Goal: Find specific page/section: Find specific page/section

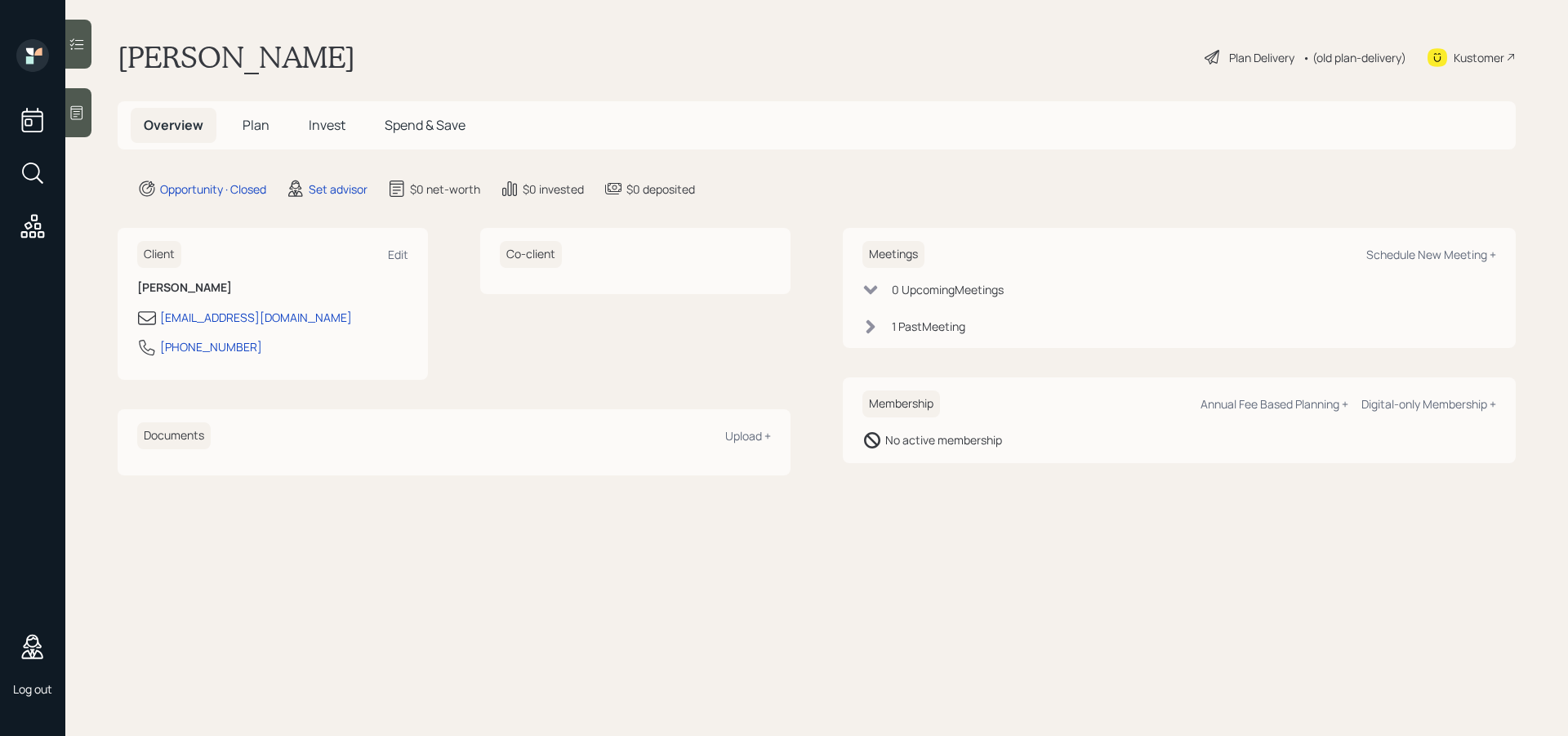
click at [421, 119] on span "Spend & Save" at bounding box center [425, 125] width 81 height 18
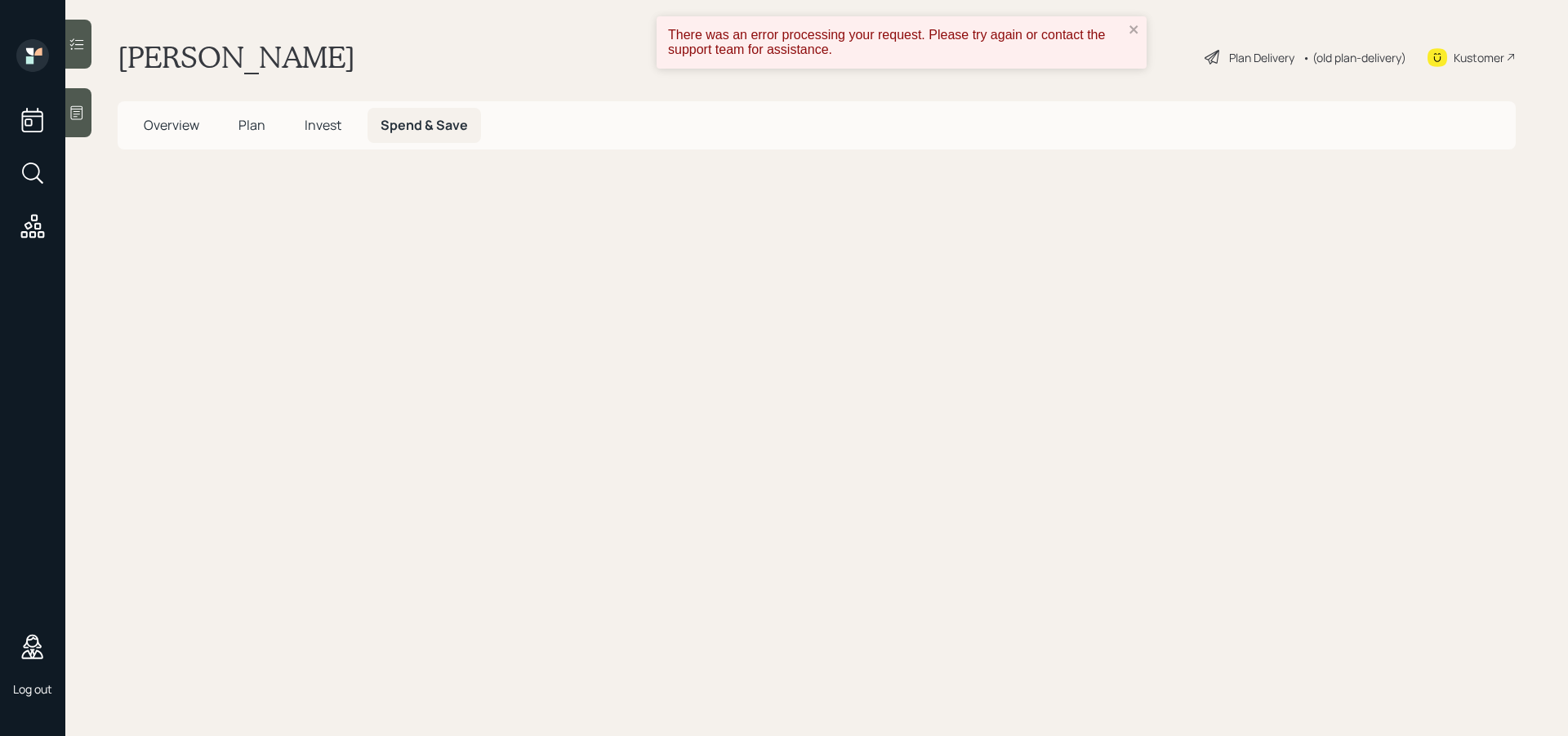
click at [1125, 27] on div "There was an error processing your request. Please try again or contact the sup…" at bounding box center [896, 42] width 466 height 39
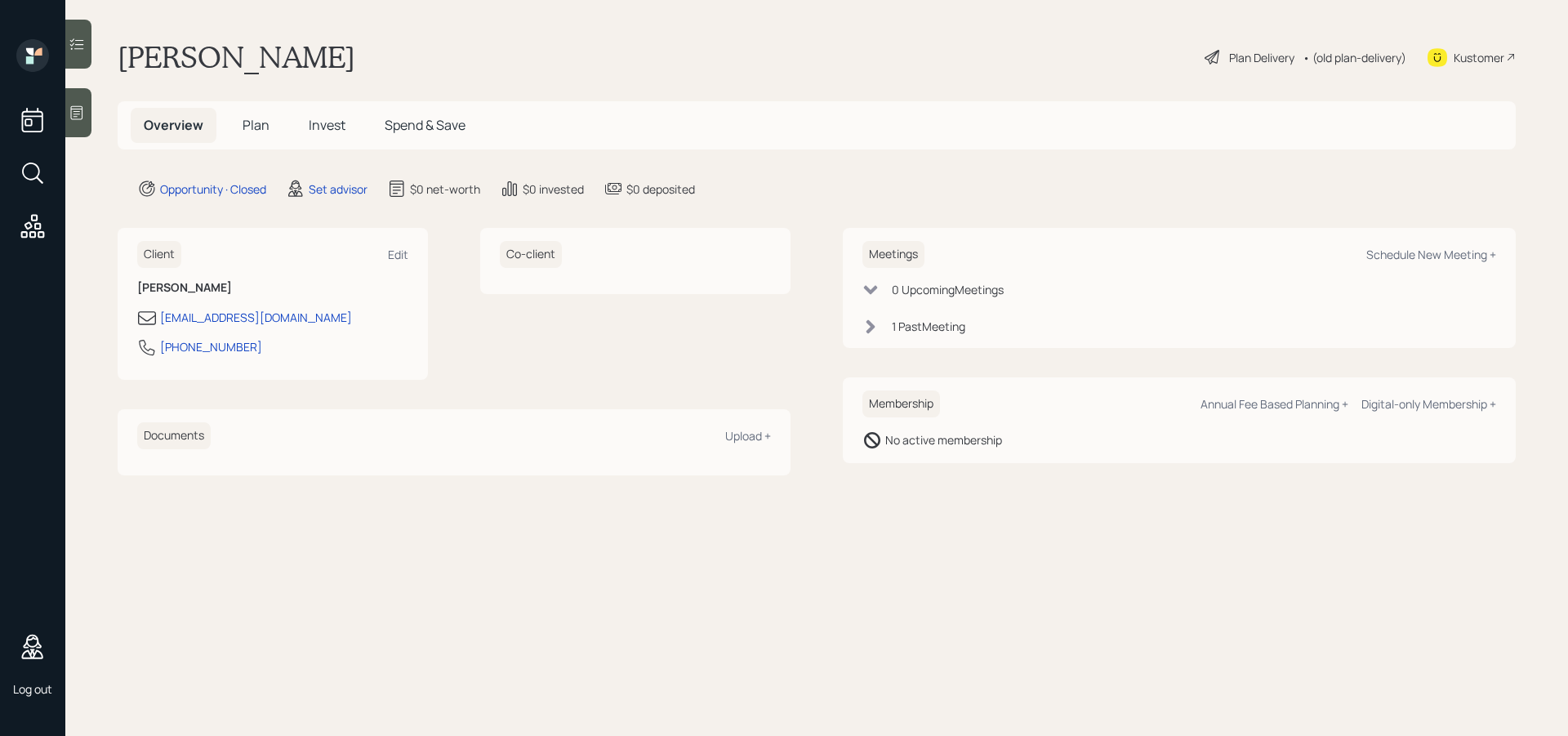
click at [1478, 59] on div "Kustomer" at bounding box center [1479, 58] width 51 height 18
click at [1484, 55] on div "Kustomer" at bounding box center [1479, 58] width 51 height 18
